Goal: Find specific page/section: Find specific page/section

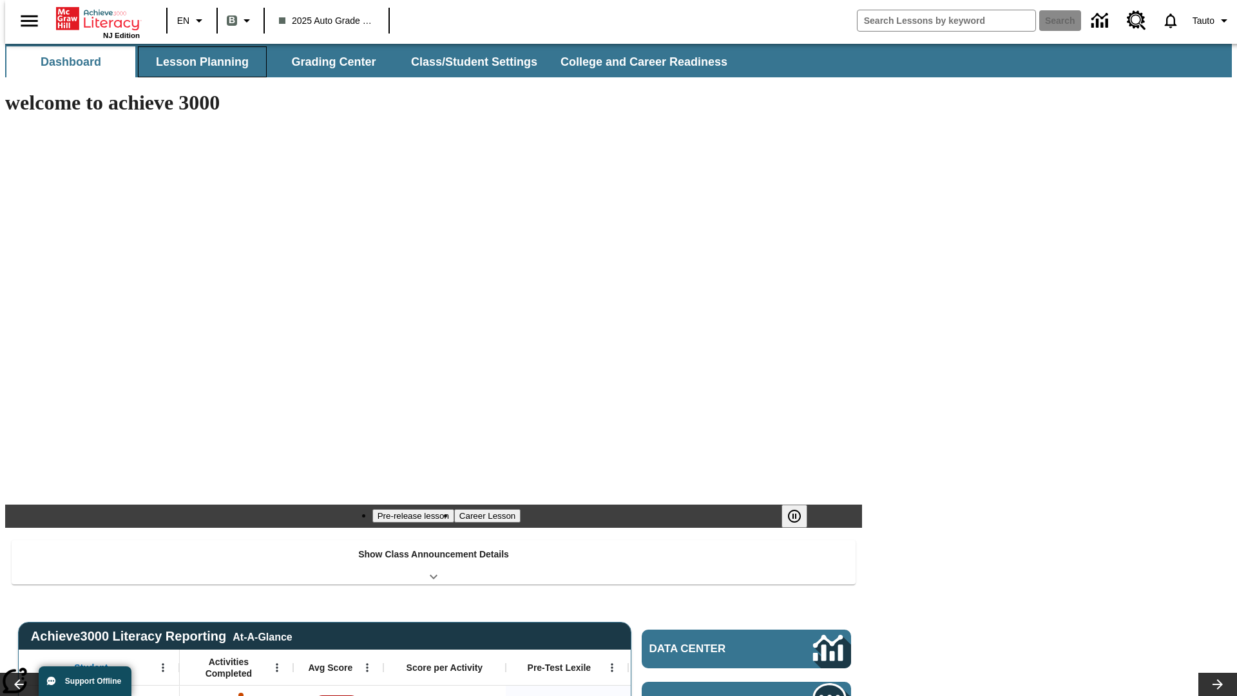
click at [197, 62] on button "Lesson Planning" at bounding box center [202, 61] width 129 height 31
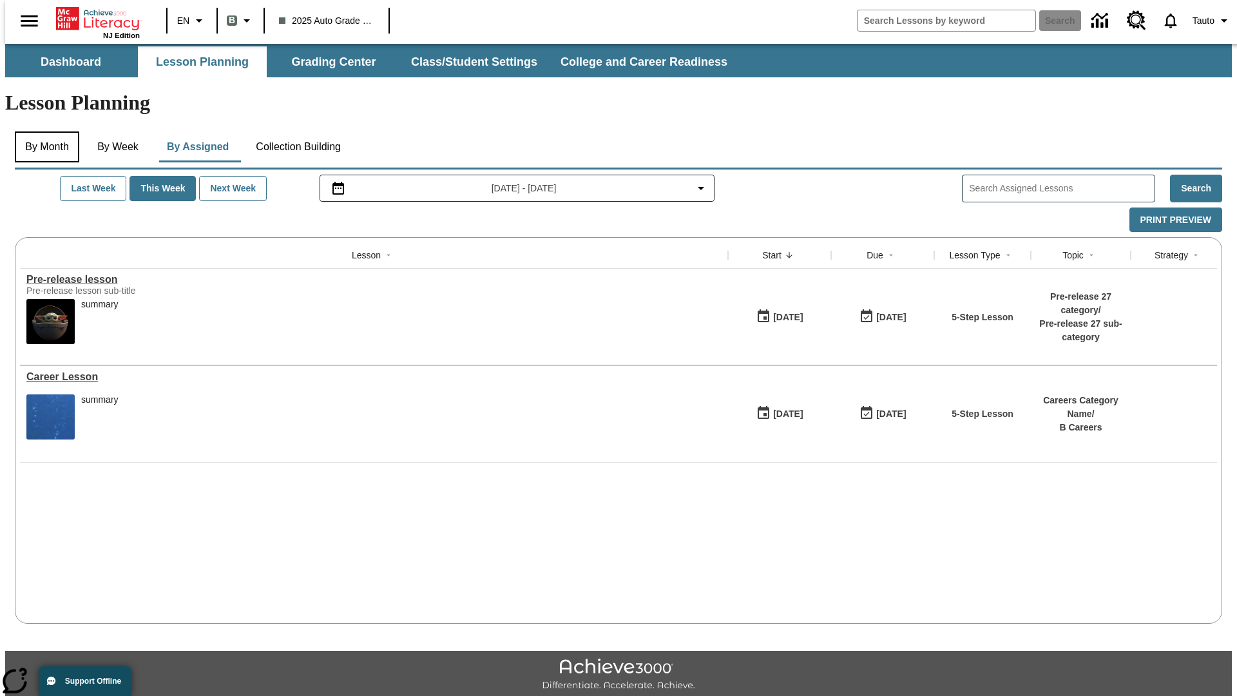
click at [43, 131] on button "By Month" at bounding box center [47, 146] width 64 height 31
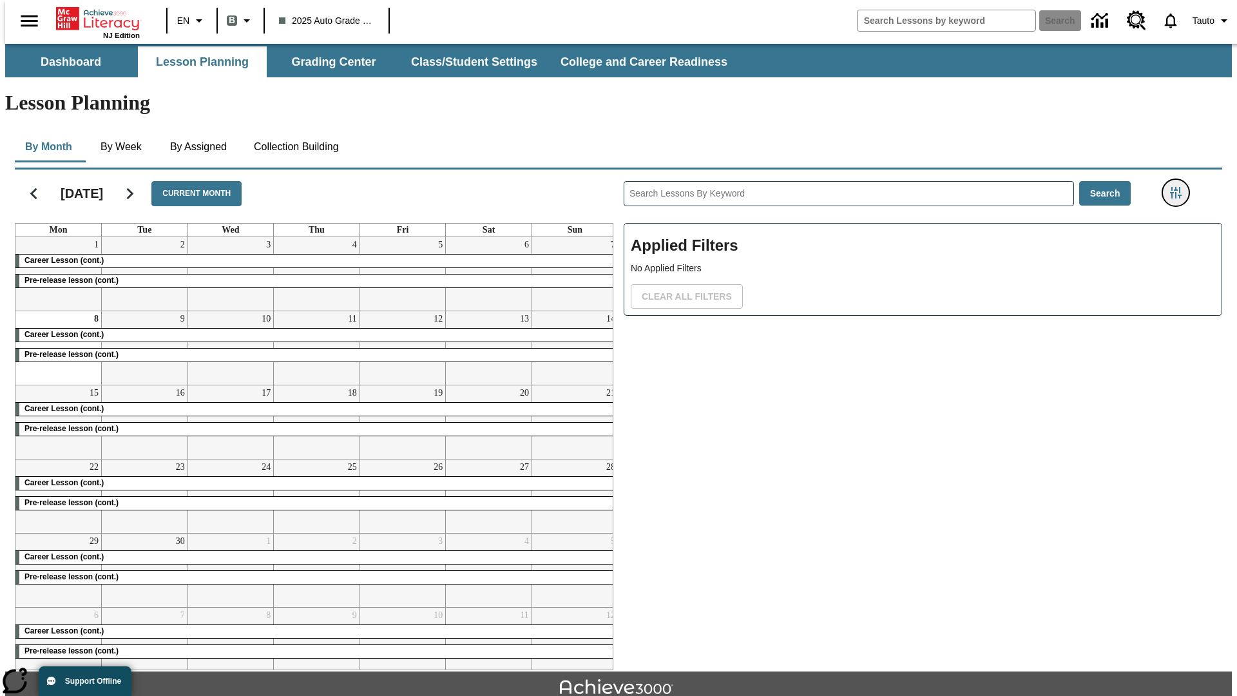
click at [1179, 187] on icon "Filters Side menu" at bounding box center [1176, 193] width 12 height 12
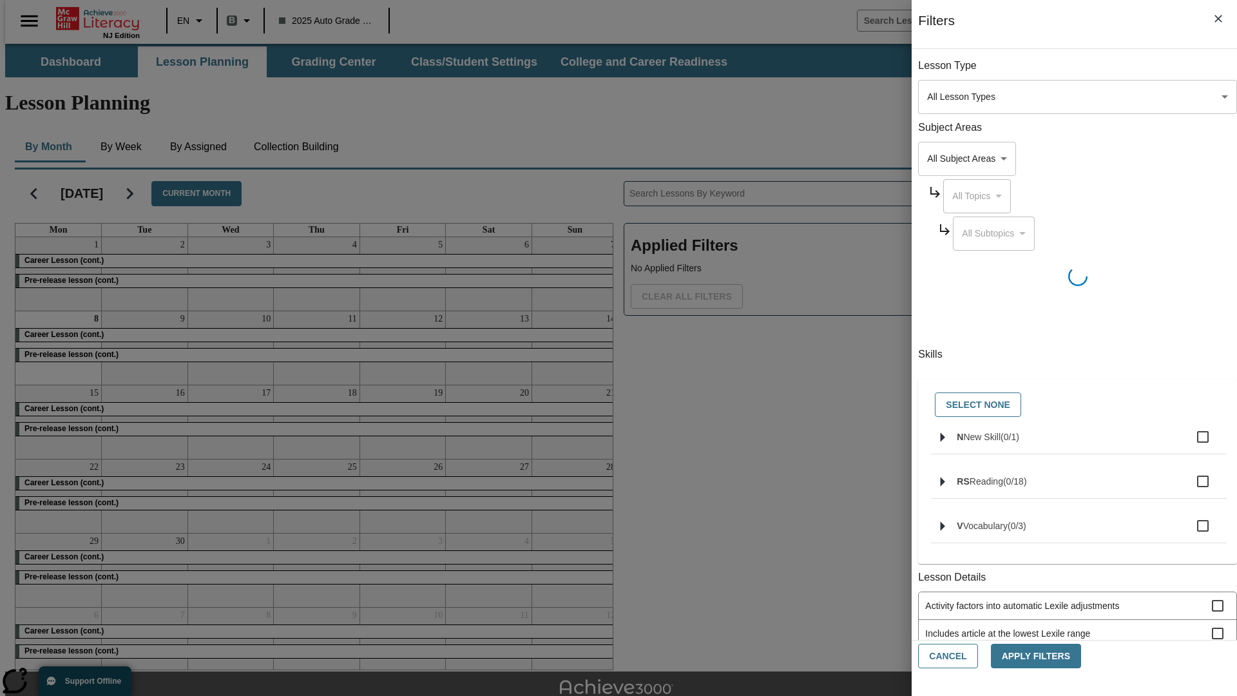
click at [928, 457] on body "Skip to main content NJ Edition EN B 2025 Auto Grade 1 B Search 0 Tauto Dashboa…" at bounding box center [618, 399] width 1226 height 710
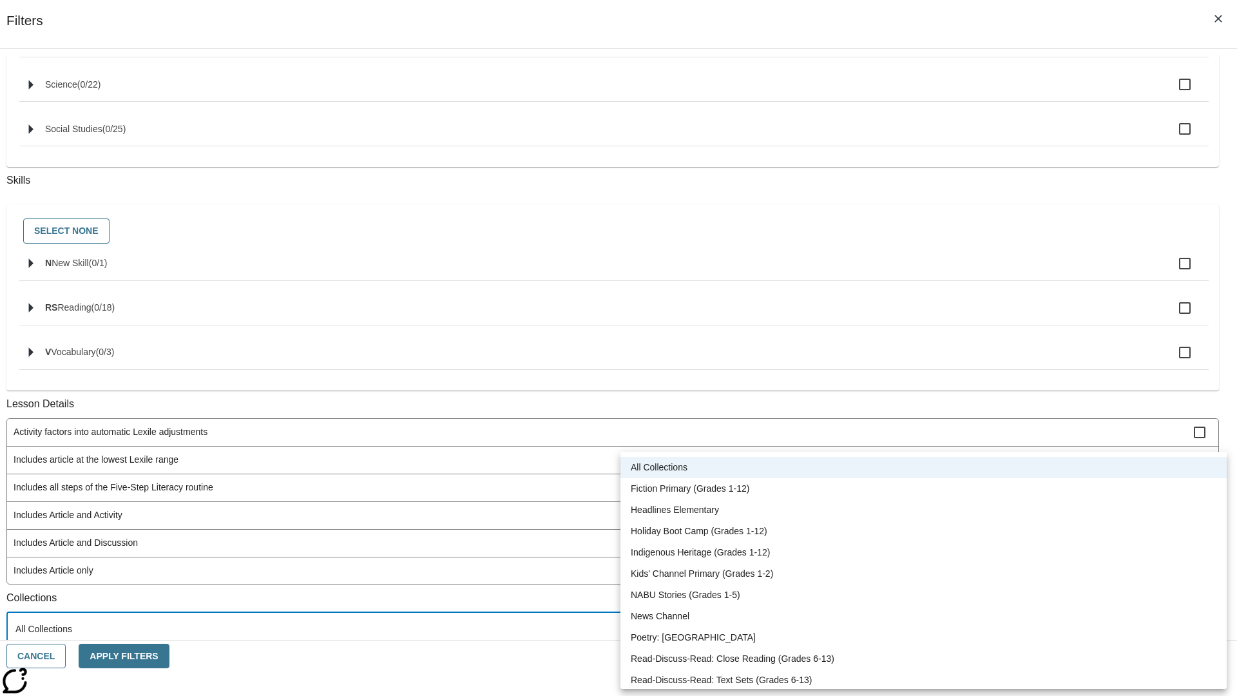
scroll to position [536, 0]
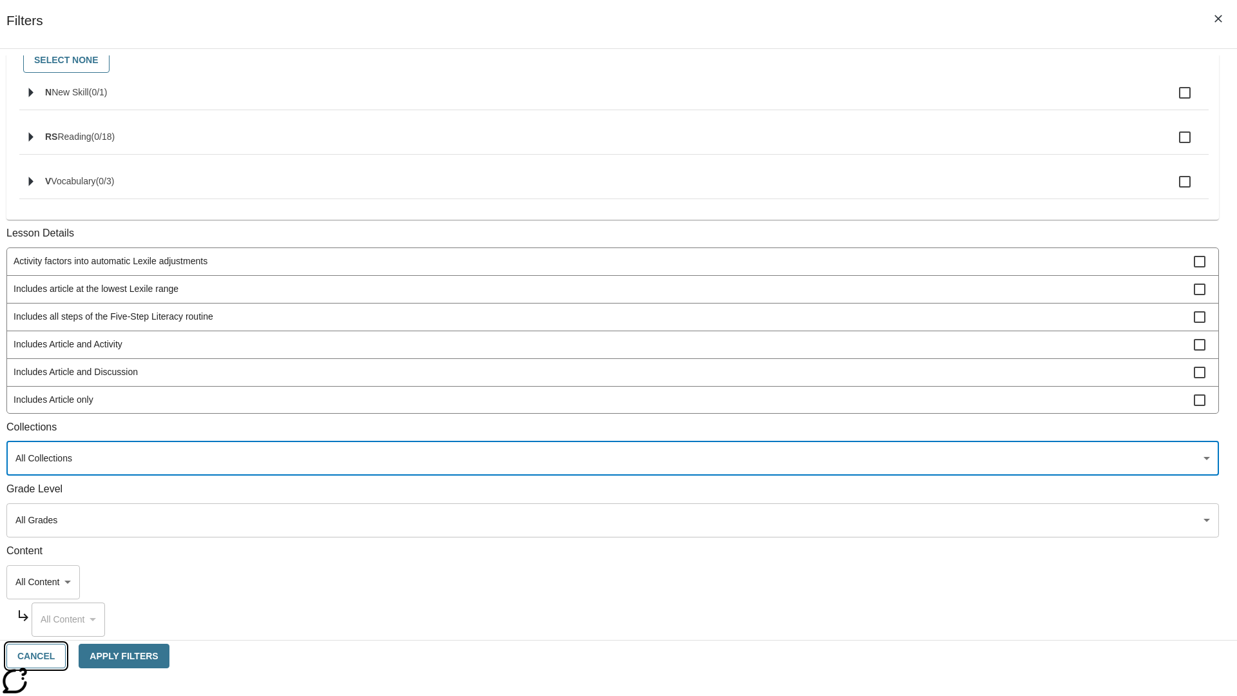
click at [66, 656] on button "Cancel" at bounding box center [35, 655] width 59 height 25
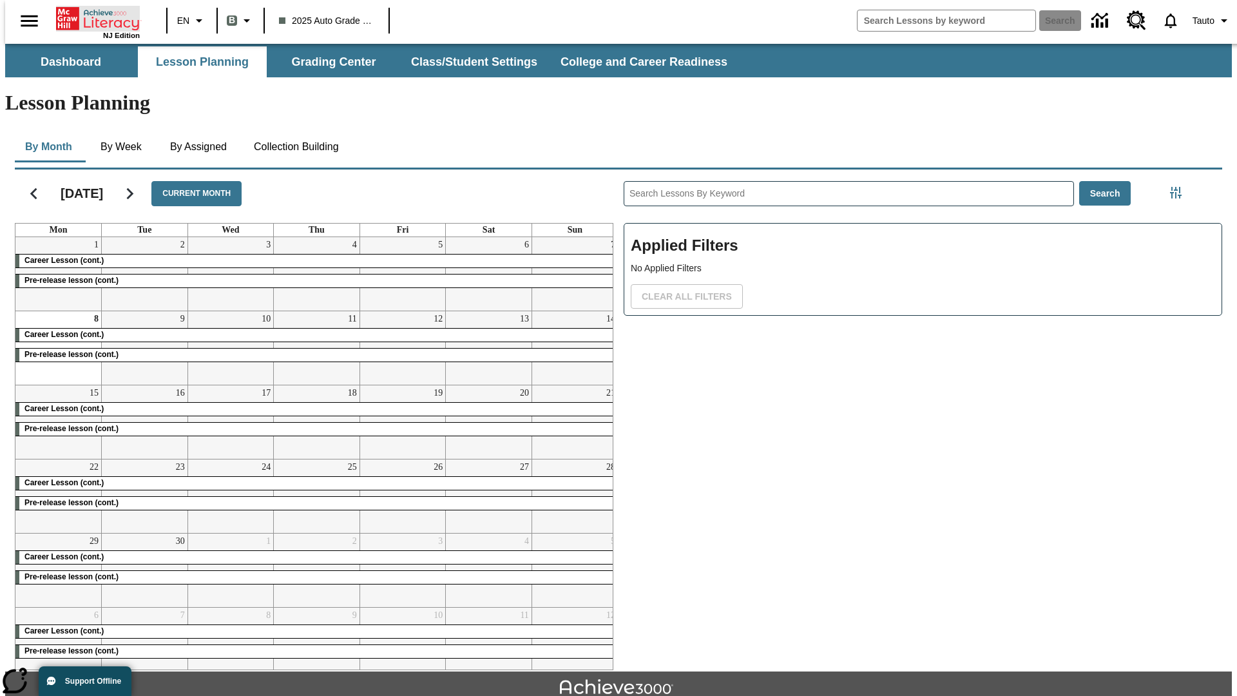
click at [93, 17] on icon "Home" at bounding box center [99, 19] width 86 height 26
